Goal: Transaction & Acquisition: Purchase product/service

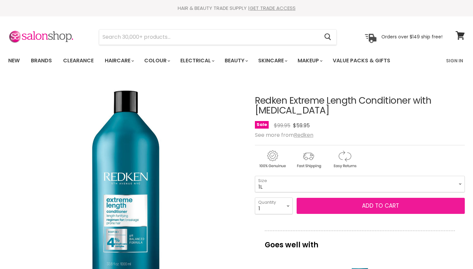
click at [326, 198] on button "Add to cart" at bounding box center [380, 206] width 168 height 16
click at [340, 199] on button "Add to cart" at bounding box center [380, 206] width 168 height 16
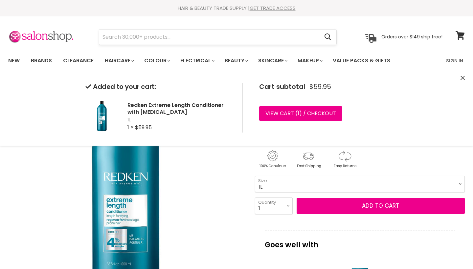
click at [192, 35] on input "Search" at bounding box center [209, 37] width 220 height 15
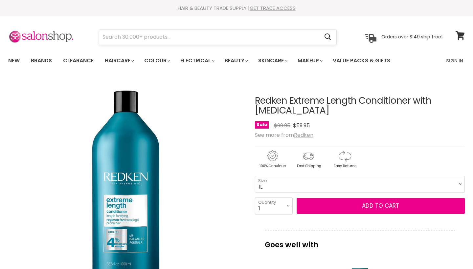
scroll to position [0, 0]
click at [153, 35] on input "Search" at bounding box center [209, 37] width 220 height 15
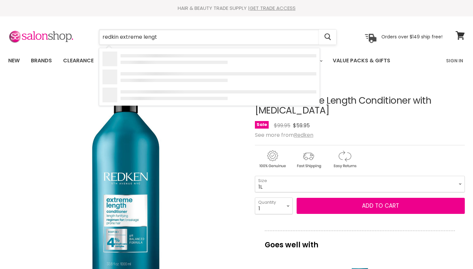
type input "redkin extreme length"
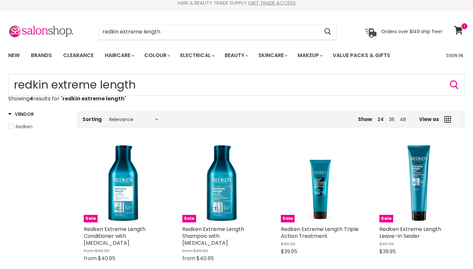
scroll to position [5, 0]
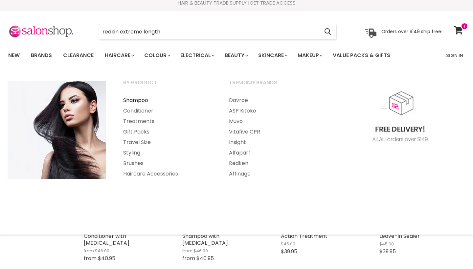
click at [139, 102] on link "Shampoo" at bounding box center [167, 100] width 104 height 11
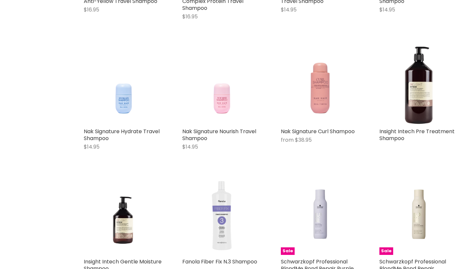
scroll to position [793, 0]
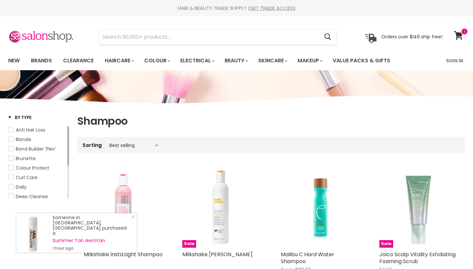
click at [132, 142] on div "Sorting Best selling Featured Price, low to high Price, high to low Alphabetica…" at bounding box center [270, 145] width 387 height 11
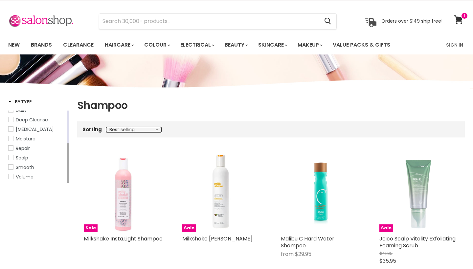
scroll to position [17, 0]
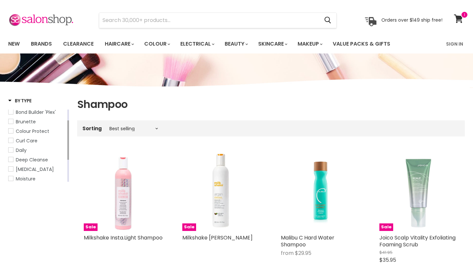
click at [11, 167] on span "Hair Extension" at bounding box center [11, 169] width 5 height 5
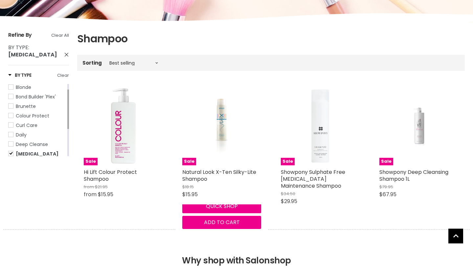
scroll to position [81, 0]
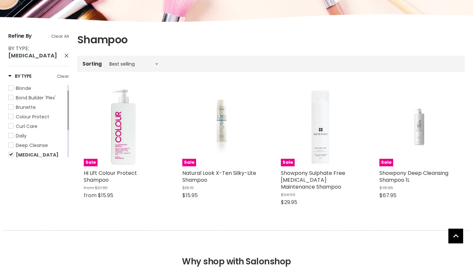
click at [10, 154] on span "Hair Extension" at bounding box center [11, 154] width 5 height 5
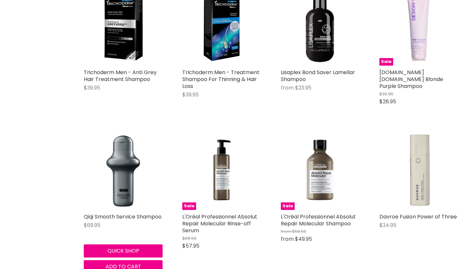
scroll to position [4972, 0]
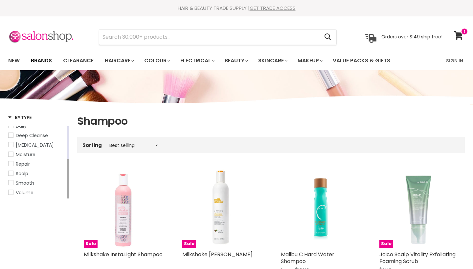
click at [43, 59] on link "Brands" at bounding box center [41, 61] width 31 height 14
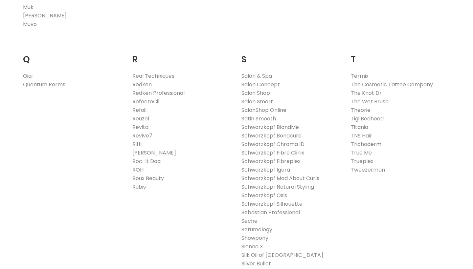
scroll to position [969, 0]
click at [142, 83] on link "Redken" at bounding box center [141, 84] width 19 height 8
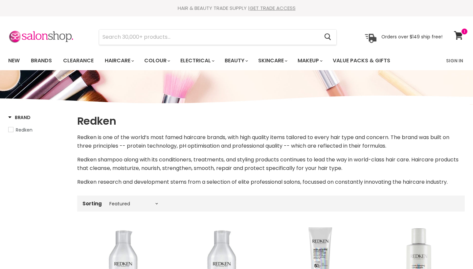
select select "manual"
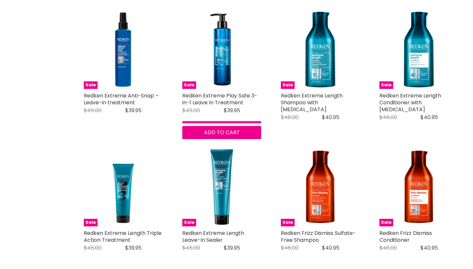
scroll to position [912, 0]
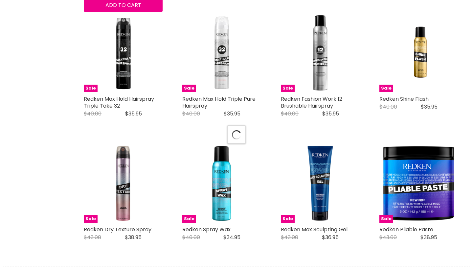
select select "manual"
